Goal: Find specific page/section: Find specific page/section

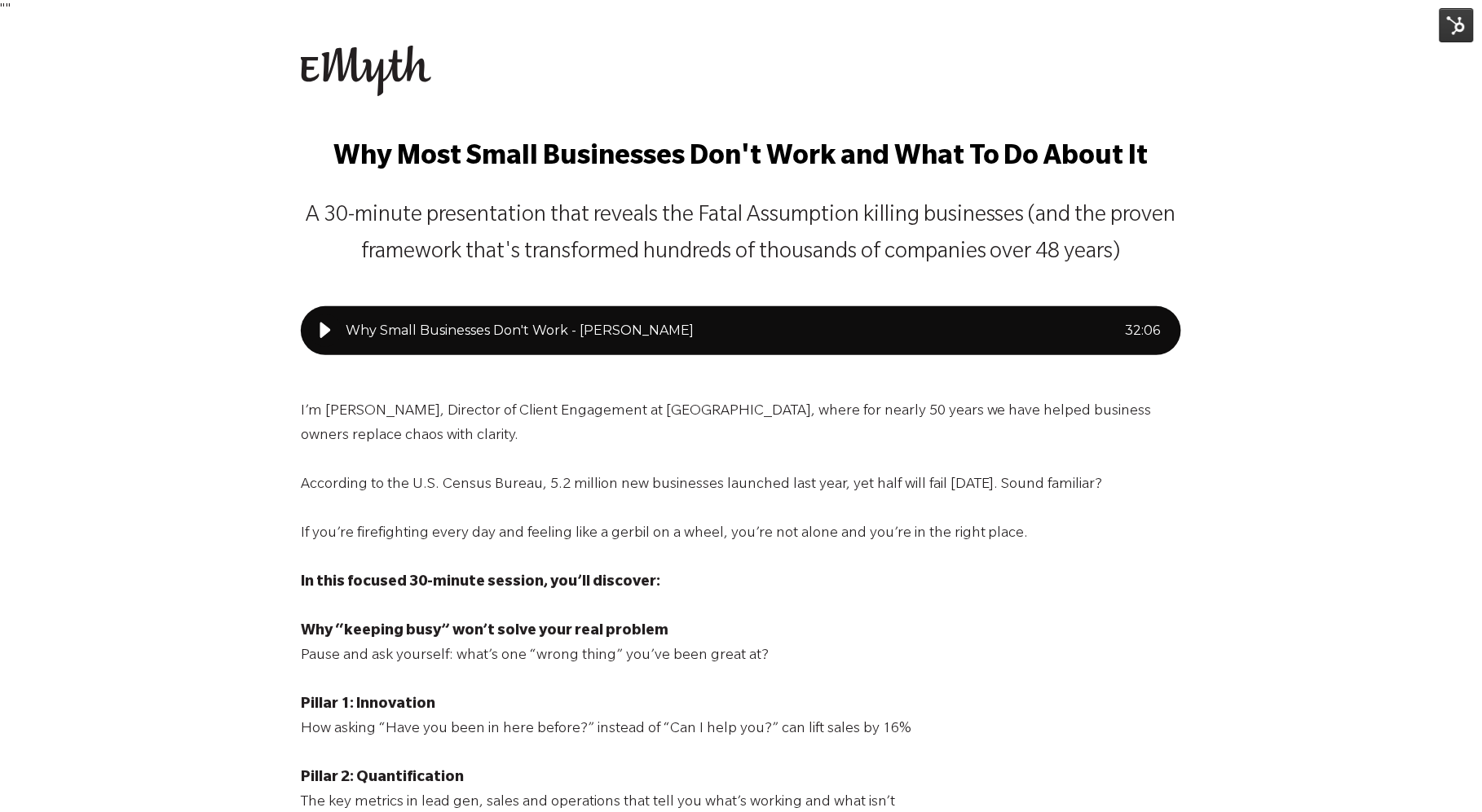
click at [1462, 27] on img at bounding box center [1457, 25] width 34 height 34
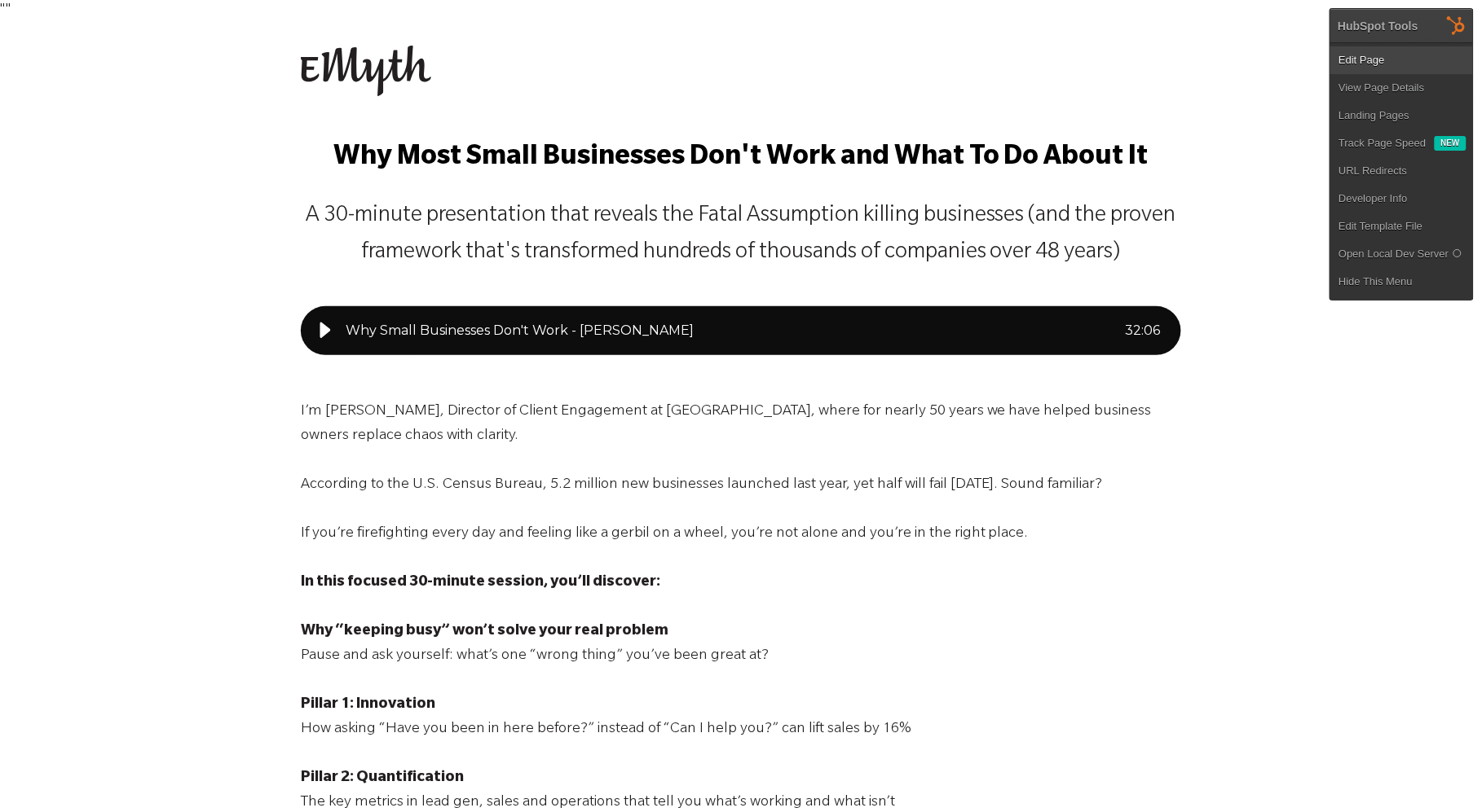
click at [1371, 58] on link "Edit Page" at bounding box center [1401, 59] width 143 height 27
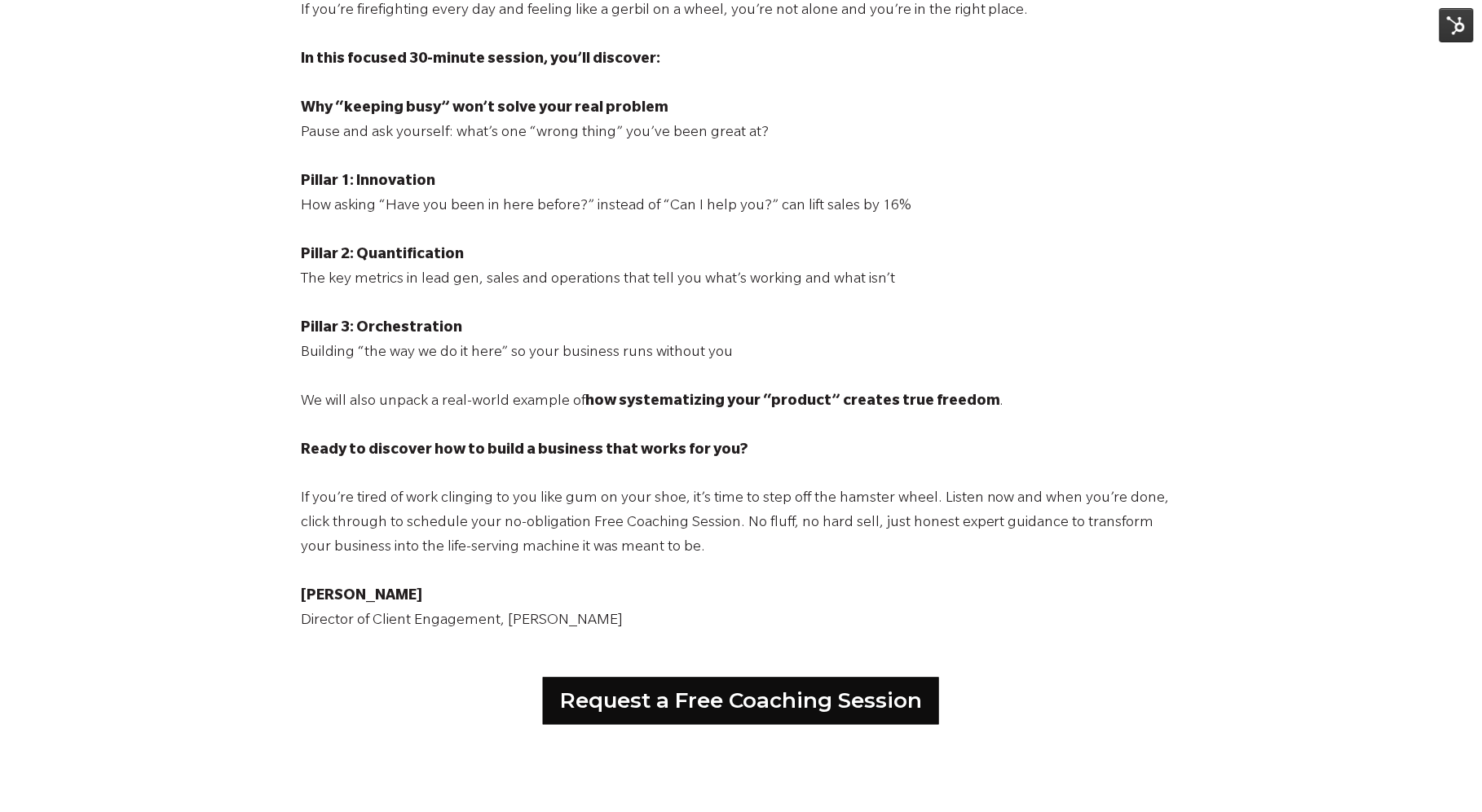
scroll to position [508, 0]
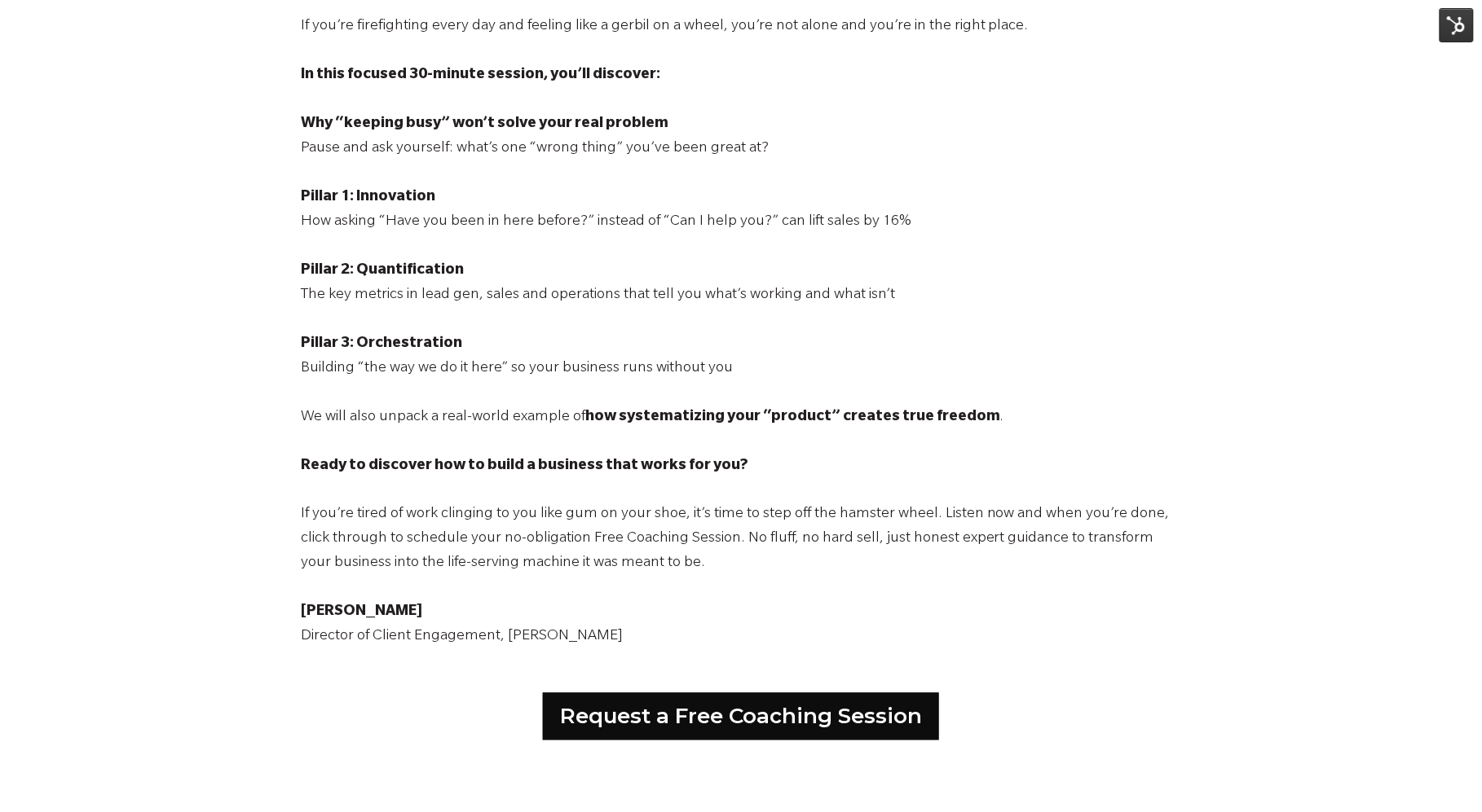
click at [1464, 23] on img at bounding box center [1457, 25] width 34 height 34
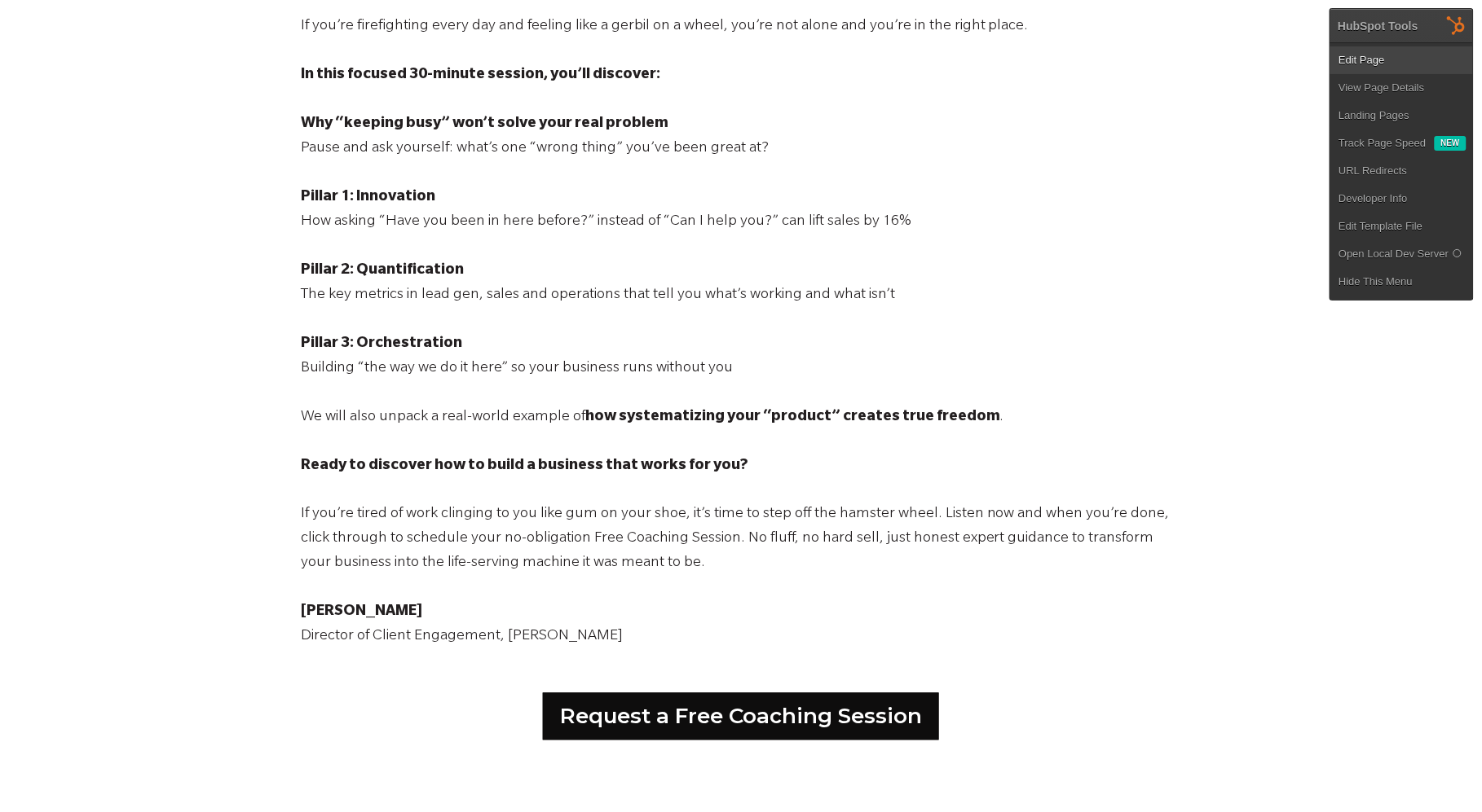
click at [1397, 54] on link "Edit Page" at bounding box center [1401, 59] width 143 height 27
